Goal: Information Seeking & Learning: Check status

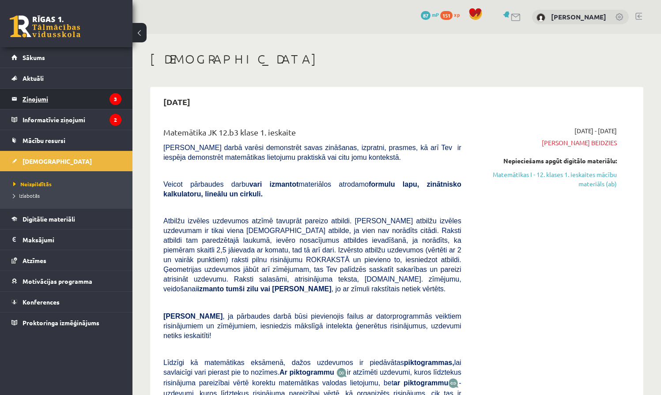
click at [35, 99] on legend "Ziņojumi 3" at bounding box center [72, 99] width 99 height 20
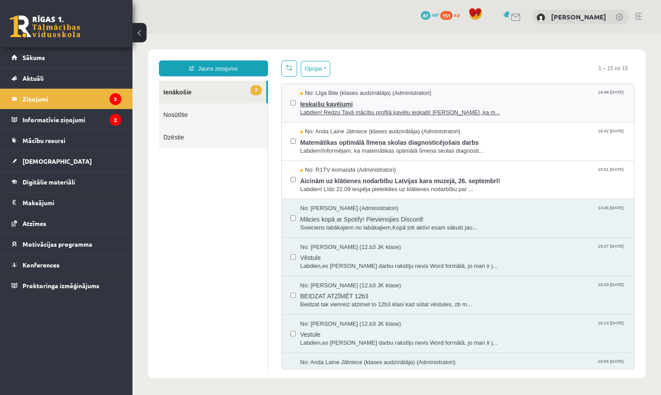
click at [337, 109] on span "Labdien! Redzu Tavā mācību profilā kavētu ieskaiti! [PERSON_NAME], ka m..." at bounding box center [462, 113] width 325 height 8
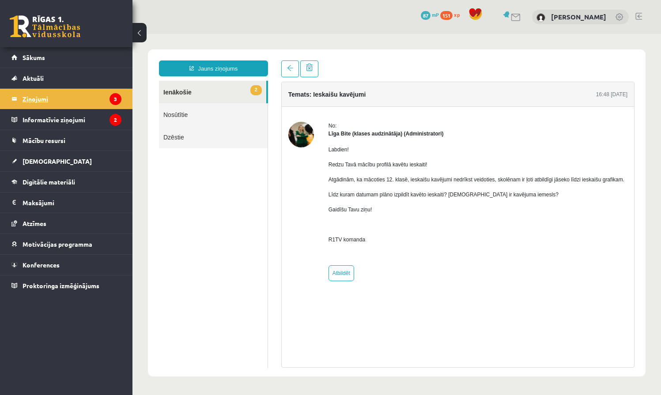
click at [46, 97] on legend "Ziņojumi 3" at bounding box center [72, 99] width 99 height 20
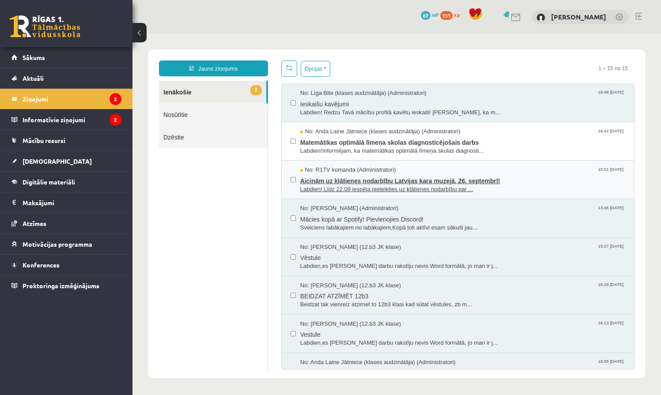
click at [353, 184] on span "Aicinām uz klātienes nodarbību Latvijas kara muzejā, 26. septembrī!" at bounding box center [462, 179] width 325 height 11
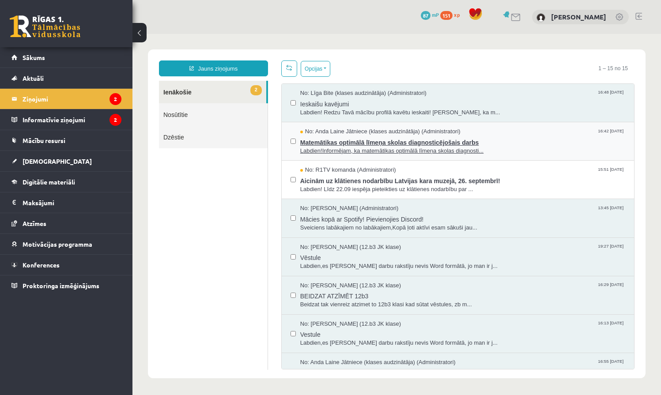
click at [356, 144] on span "Matemātikas optimālā līmeņa skolas diagnosticējošais darbs" at bounding box center [462, 141] width 325 height 11
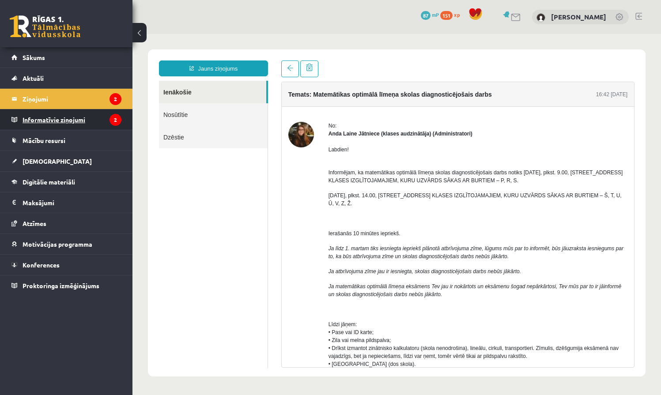
click at [58, 121] on legend "Informatīvie ziņojumi 2" at bounding box center [72, 120] width 99 height 20
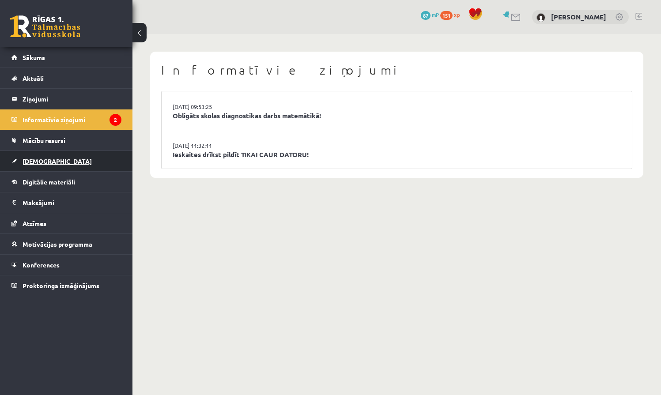
click at [40, 160] on span "[DEMOGRAPHIC_DATA]" at bounding box center [57, 161] width 69 height 8
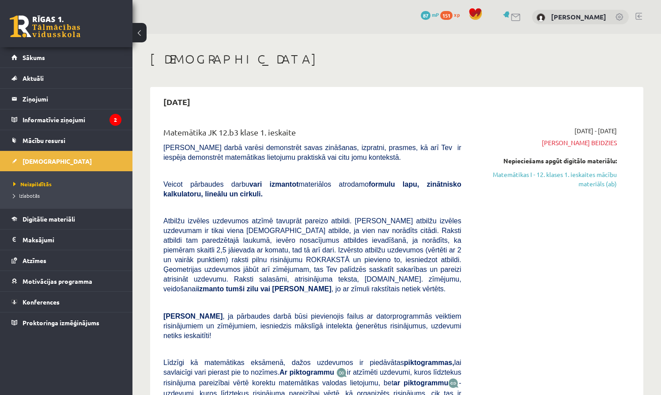
click at [139, 27] on button at bounding box center [140, 32] width 14 height 19
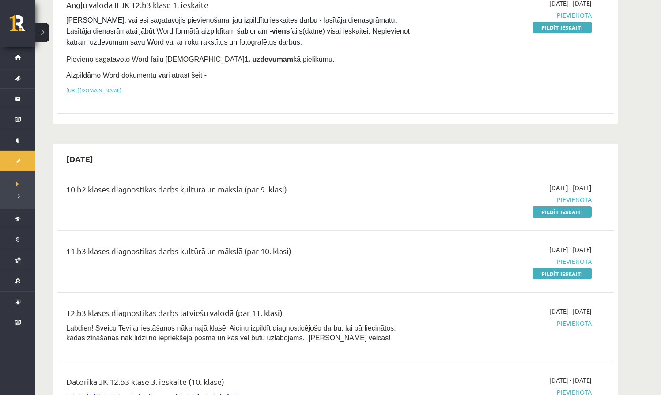
scroll to position [512, 0]
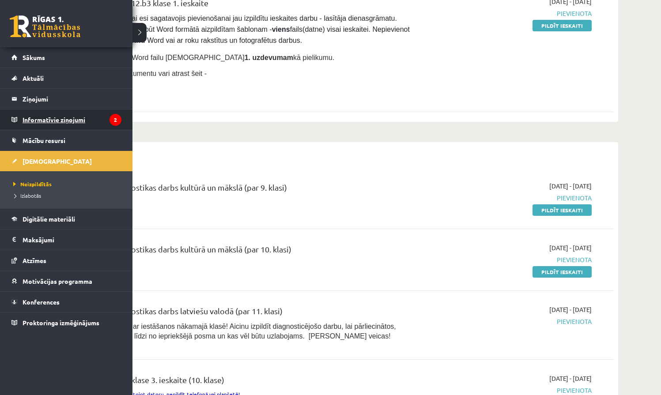
click at [49, 120] on legend "Informatīvie ziņojumi 2" at bounding box center [72, 120] width 99 height 20
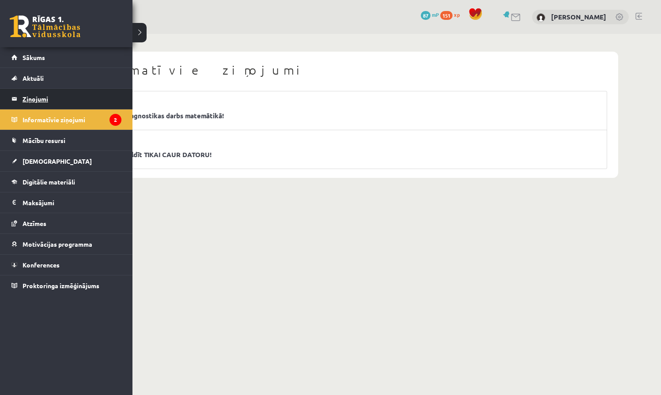
click at [40, 98] on legend "Ziņojumi 2" at bounding box center [72, 99] width 99 height 20
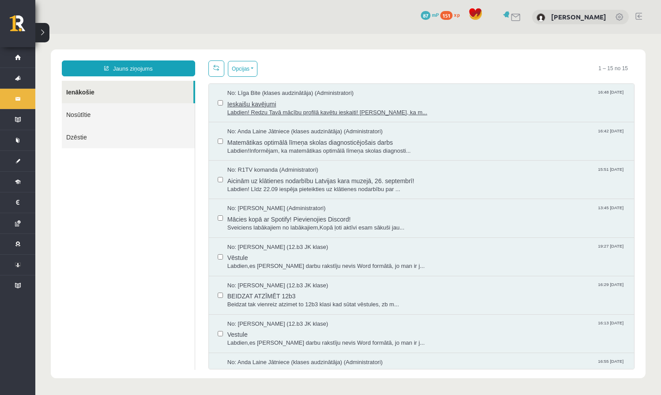
click at [280, 110] on span "Labdien! Redzu Tavā mācību profilā kavētu ieskaiti! Atgādinām, ka m..." at bounding box center [426, 113] width 398 height 8
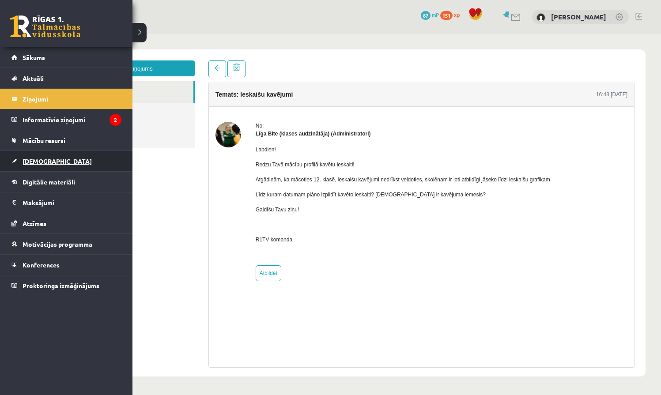
click at [42, 161] on span "[DEMOGRAPHIC_DATA]" at bounding box center [57, 161] width 69 height 8
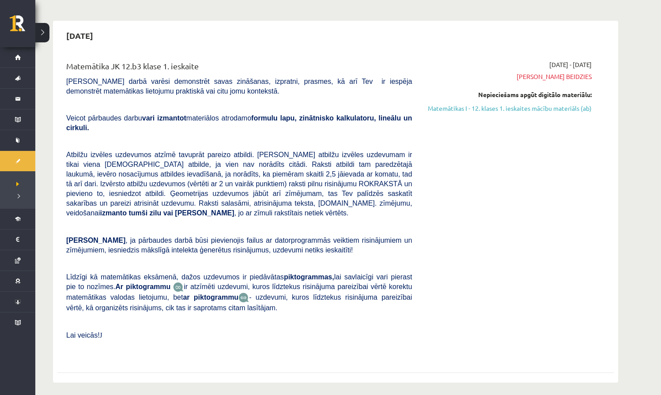
scroll to position [66, 0]
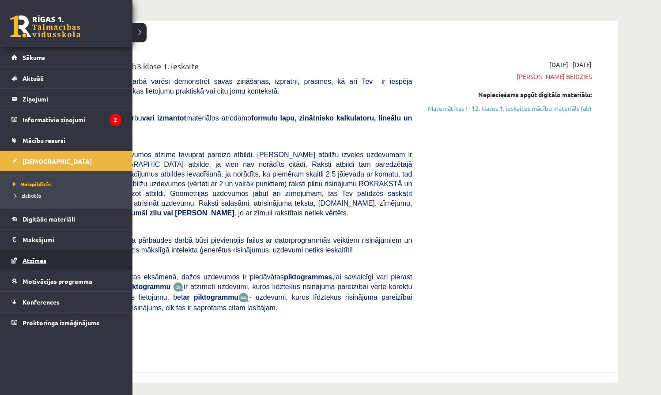
click at [34, 262] on span "Atzīmes" at bounding box center [35, 261] width 24 height 8
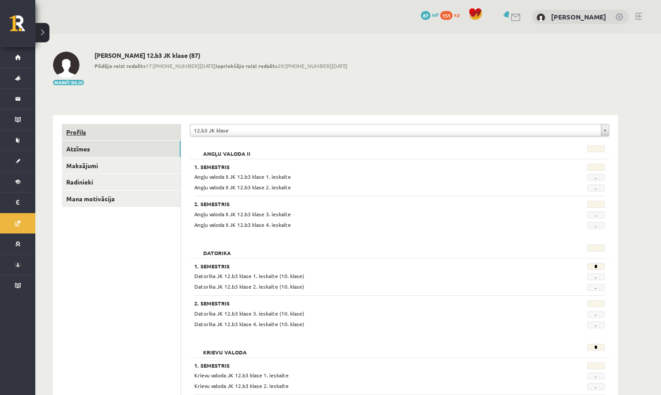
click at [76, 131] on link "Profils" at bounding box center [121, 132] width 119 height 16
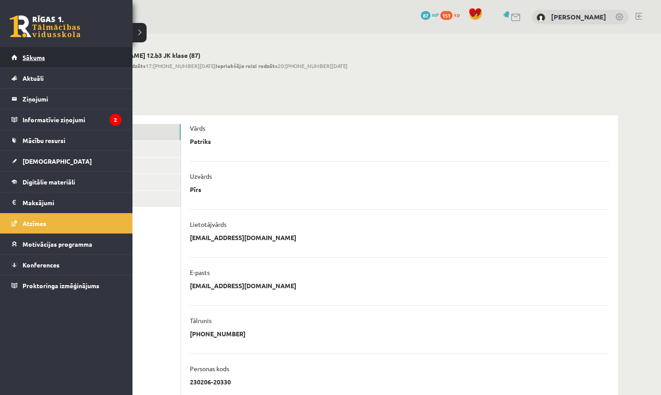
click at [37, 61] on link "Sākums" at bounding box center [66, 57] width 110 height 20
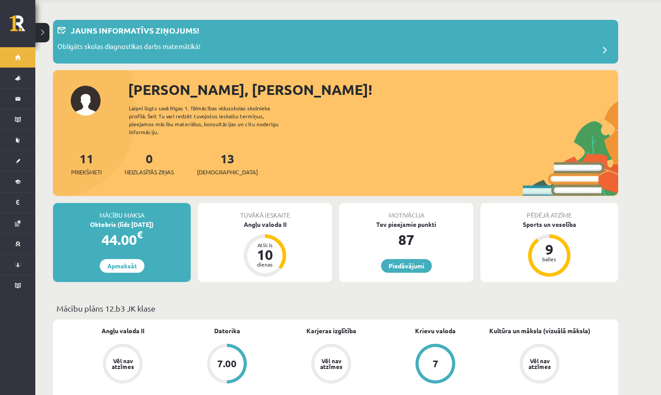
scroll to position [34, 0]
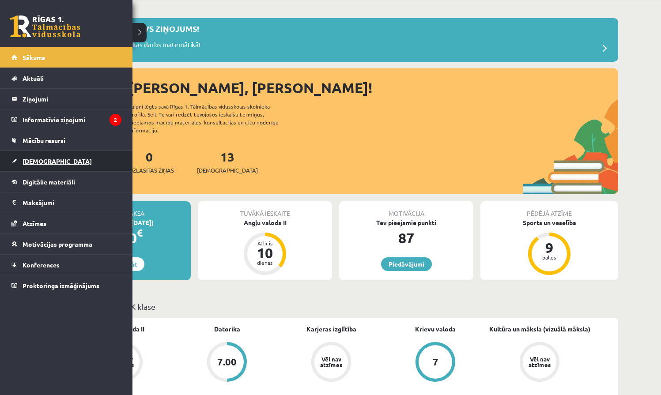
click at [38, 163] on span "[DEMOGRAPHIC_DATA]" at bounding box center [57, 161] width 69 height 8
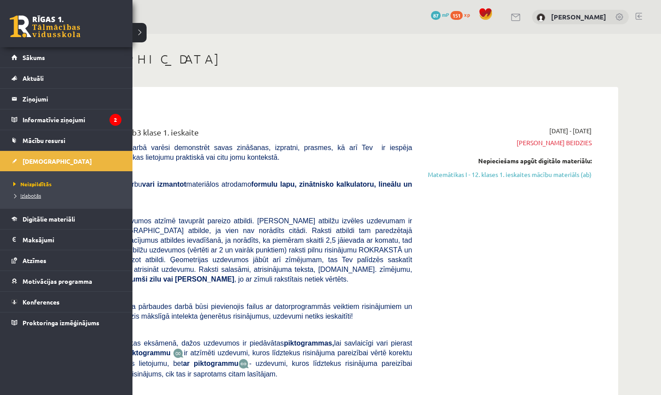
click at [30, 195] on span "Izlabotās" at bounding box center [26, 195] width 30 height 7
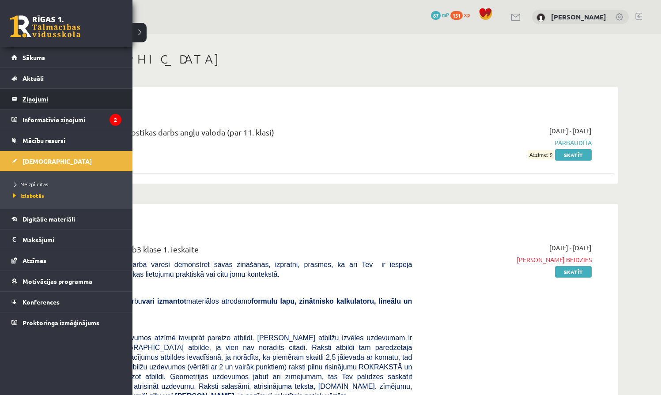
click at [37, 98] on legend "Ziņojumi 0" at bounding box center [72, 99] width 99 height 20
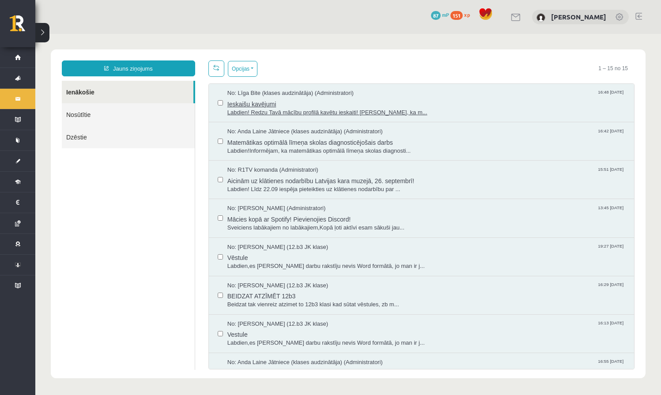
click at [268, 106] on span "Ieskaišu kavējumi" at bounding box center [426, 103] width 398 height 11
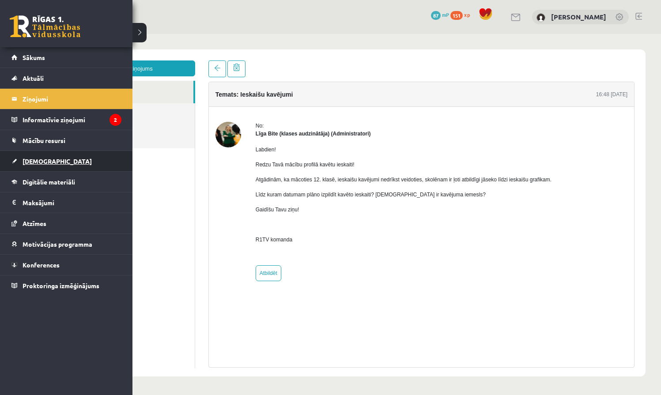
click at [42, 160] on span "[DEMOGRAPHIC_DATA]" at bounding box center [57, 161] width 69 height 8
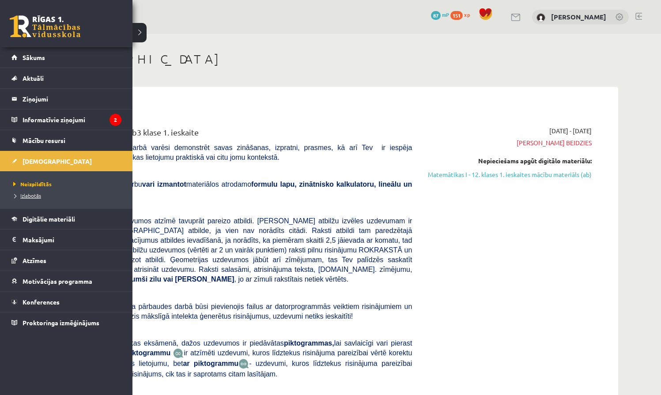
click at [28, 195] on span "Izlabotās" at bounding box center [26, 195] width 30 height 7
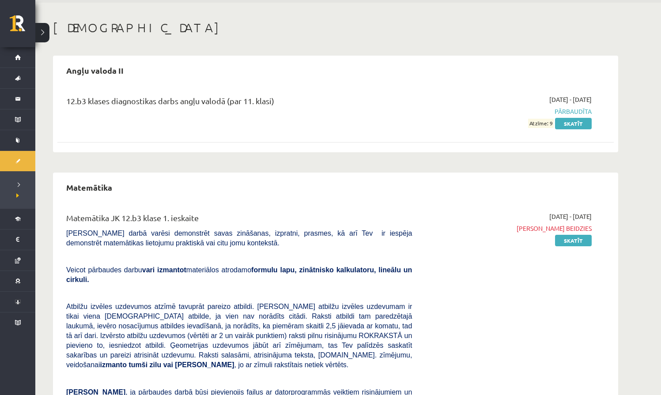
scroll to position [28, 0]
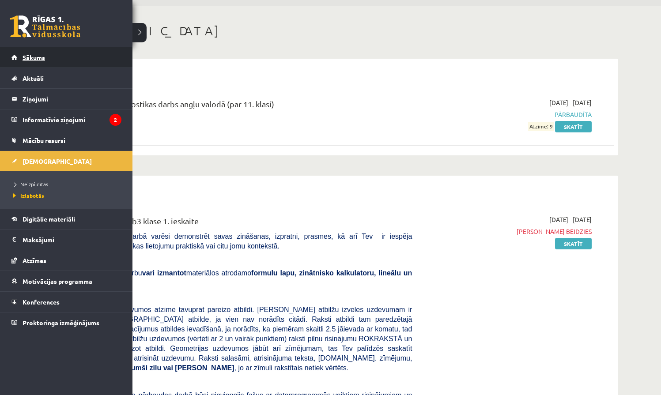
click at [32, 61] on link "Sākums" at bounding box center [66, 57] width 110 height 20
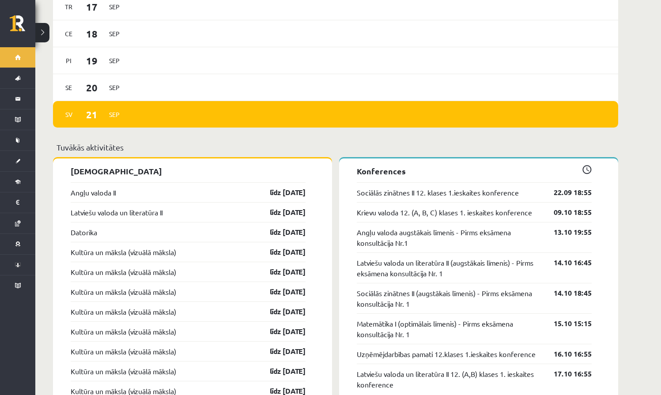
scroll to position [724, 0]
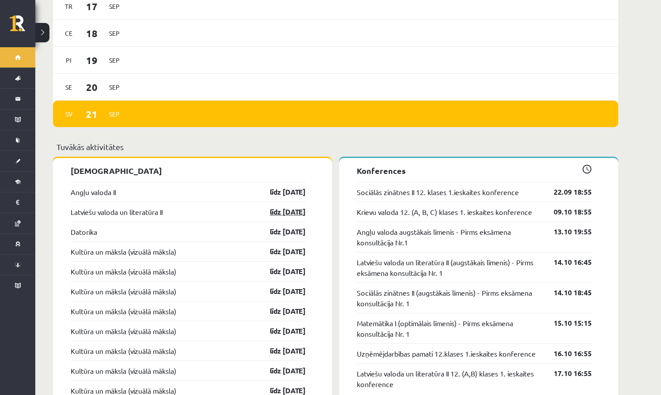
click at [284, 207] on link "līdz 31.10.25" at bounding box center [279, 212] width 51 height 11
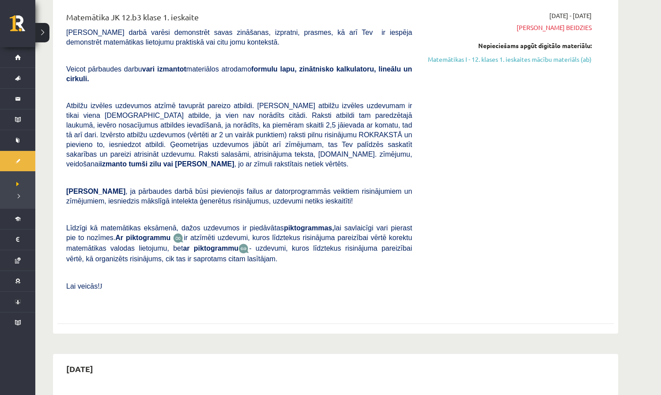
scroll to position [119, 0]
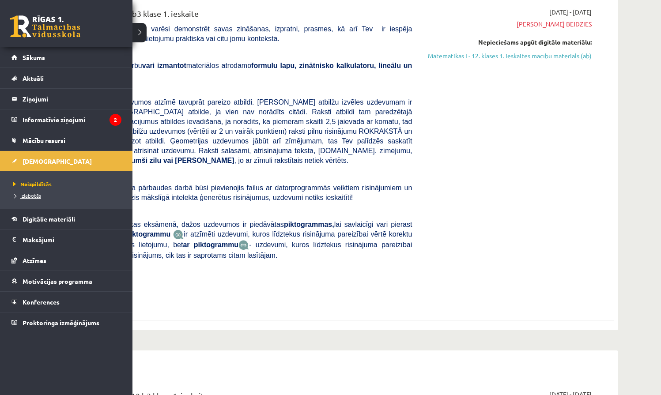
click at [32, 196] on span "Izlabotās" at bounding box center [26, 195] width 30 height 7
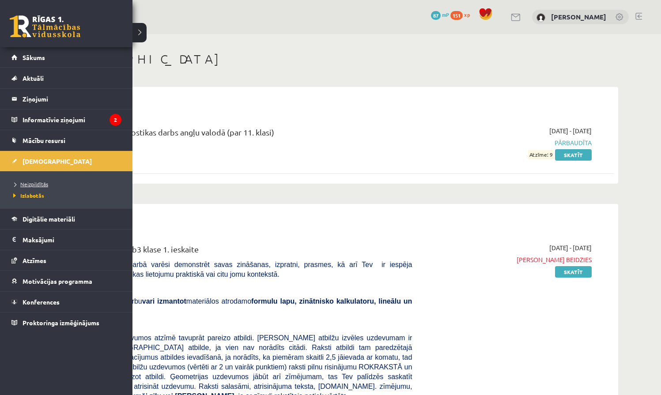
click at [37, 181] on span "Neizpildītās" at bounding box center [29, 184] width 37 height 7
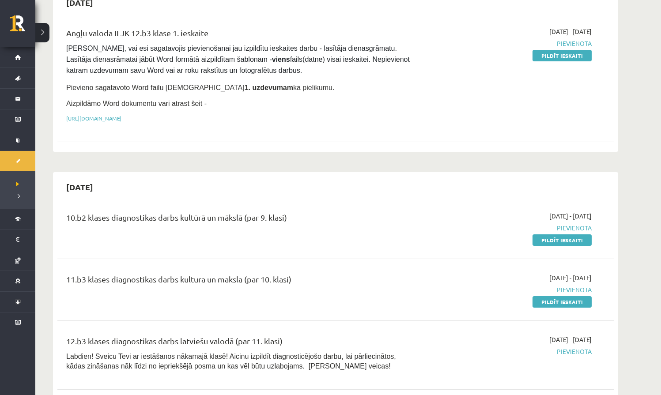
scroll to position [481, 0]
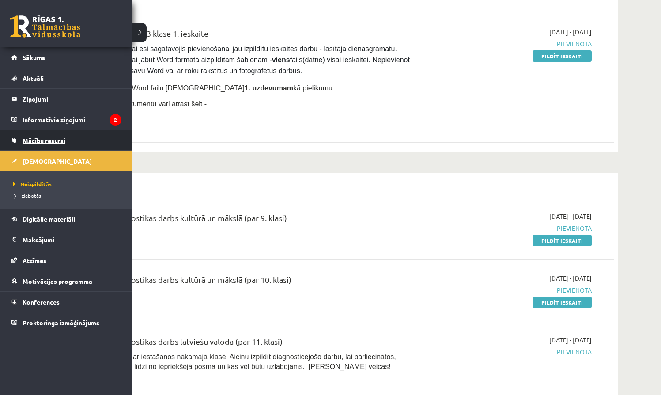
click at [48, 139] on span "Mācību resursi" at bounding box center [44, 140] width 43 height 8
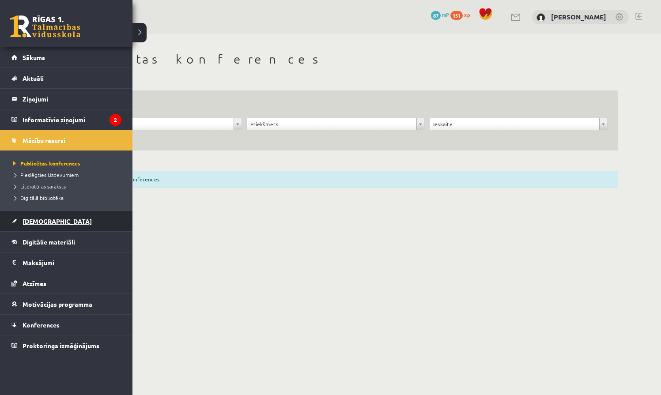
click at [38, 219] on span "[DEMOGRAPHIC_DATA]" at bounding box center [57, 221] width 69 height 8
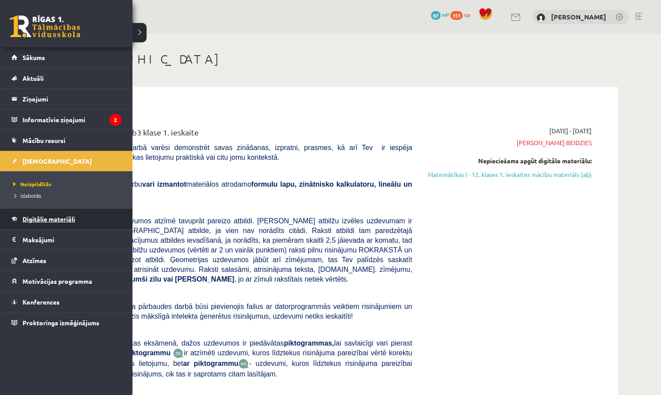
click at [49, 220] on span "Digitālie materiāli" at bounding box center [49, 219] width 53 height 8
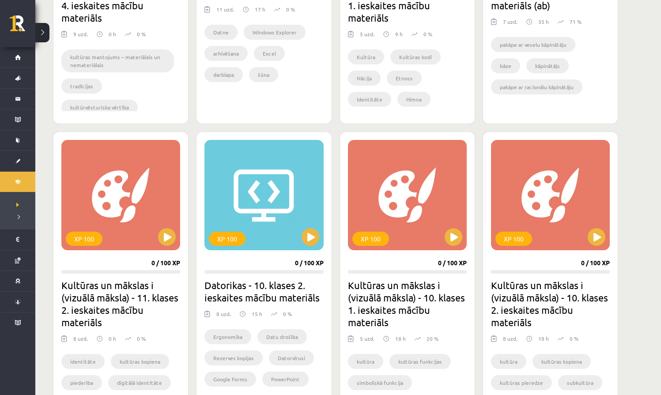
scroll to position [345, 0]
